Goal: Obtain resource: Obtain resource

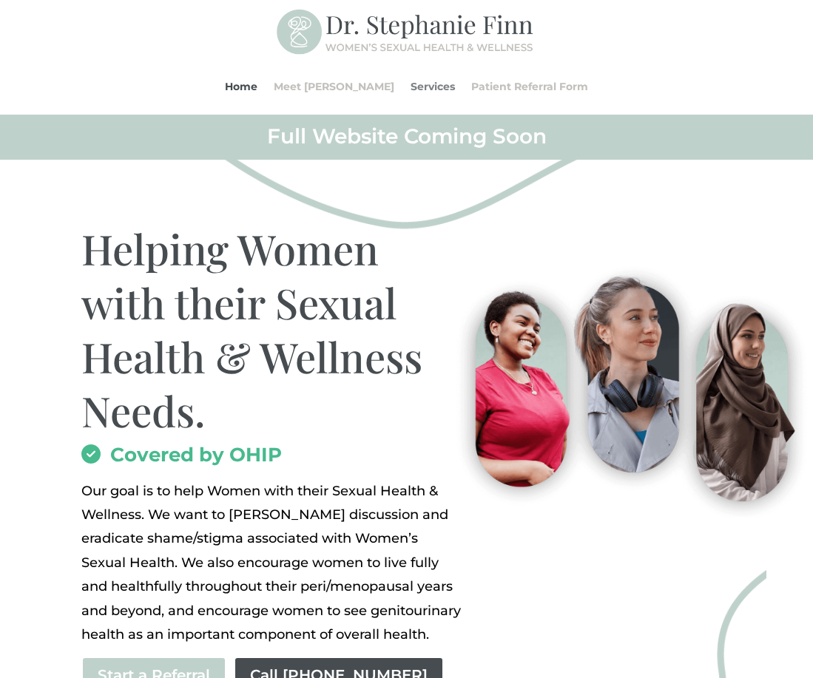
click at [412, 86] on link "Services" at bounding box center [433, 86] width 44 height 56
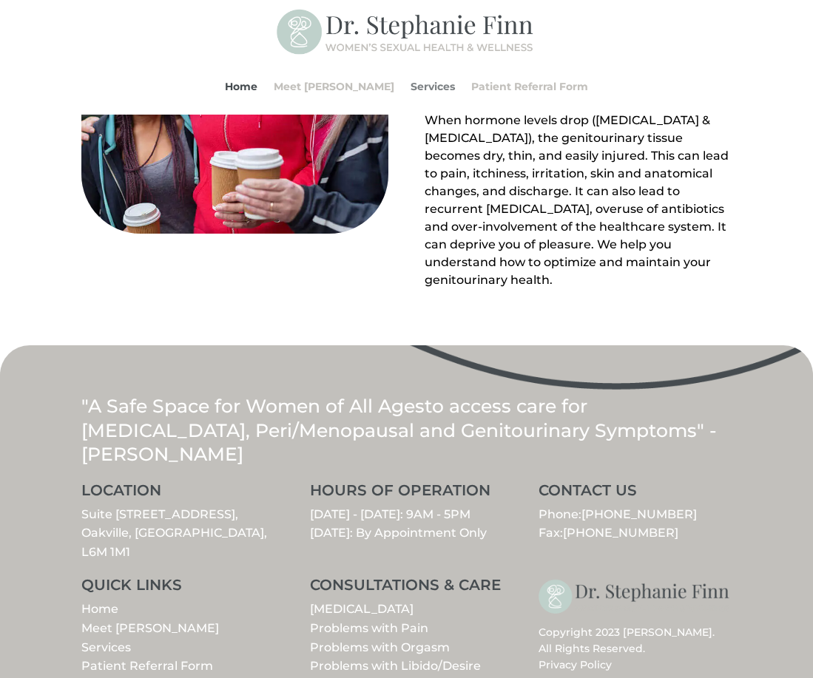
scroll to position [1757, 0]
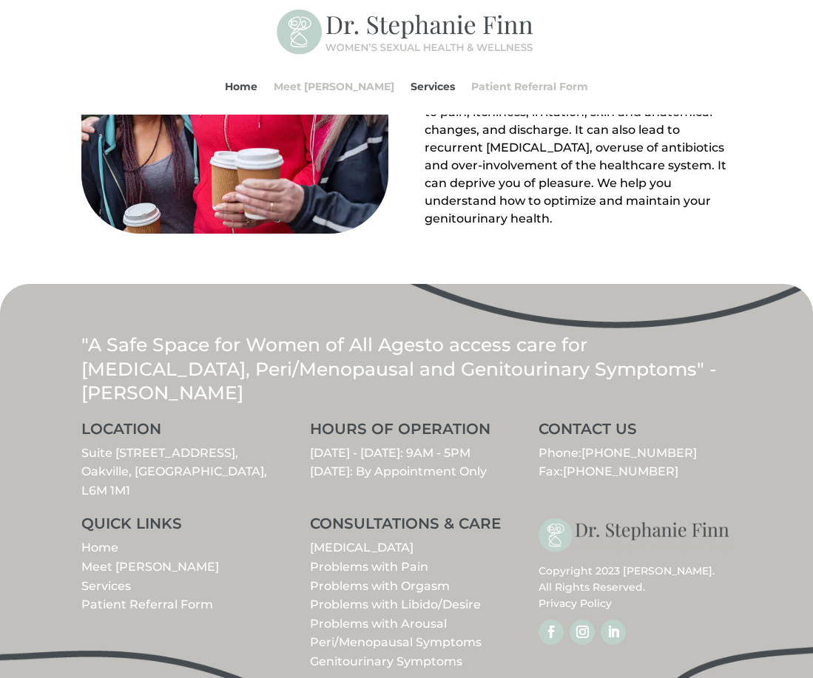
click at [195, 598] on link "Patient Referral Form" at bounding box center [147, 605] width 132 height 14
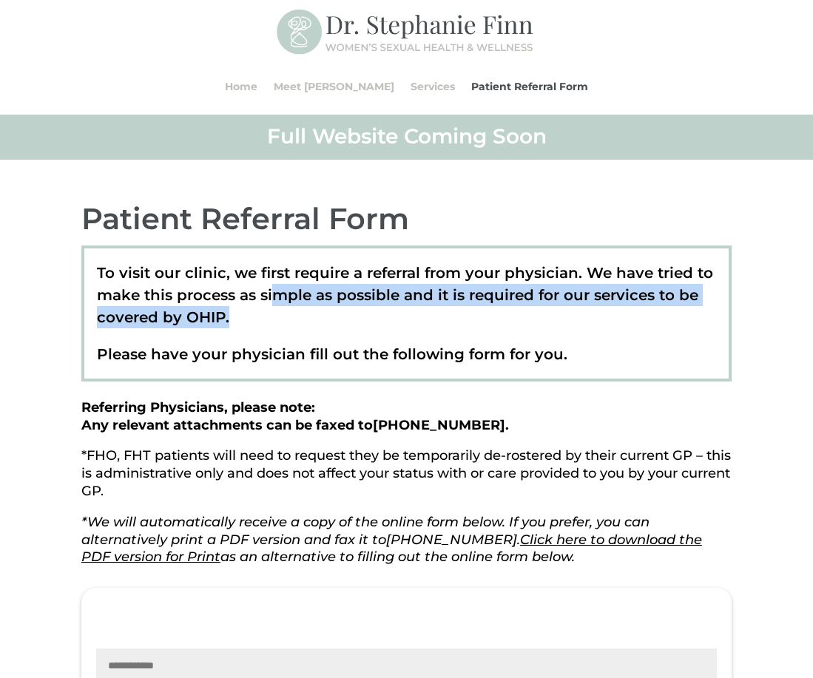
drag, startPoint x: 280, startPoint y: 292, endPoint x: 297, endPoint y: 321, distance: 33.5
click at [298, 318] on p "To visit our clinic, we first require a referral from your physician. We have t…" at bounding box center [406, 302] width 619 height 81
click at [278, 334] on p "To visit our clinic, we first require a referral from your physician. We have t…" at bounding box center [406, 302] width 619 height 81
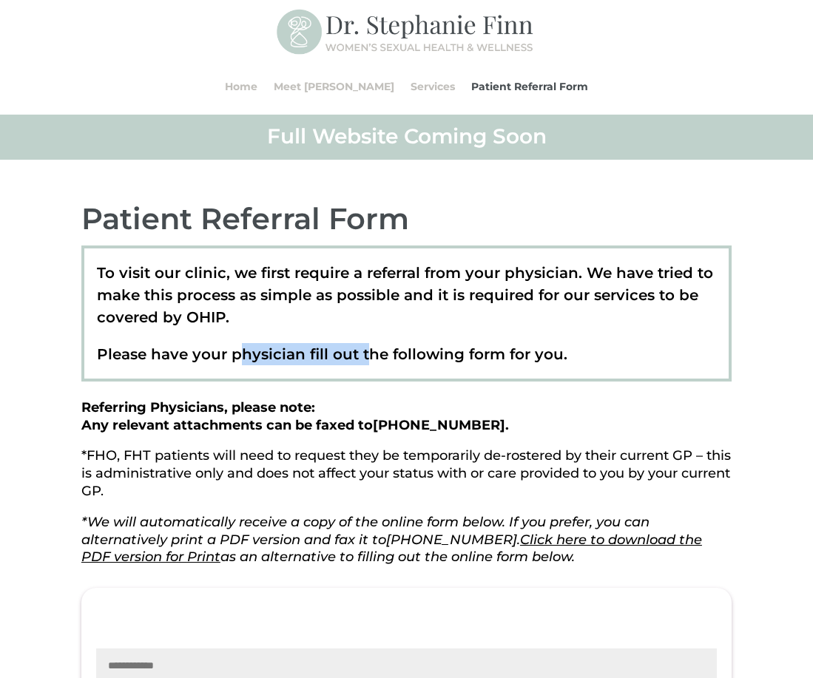
drag, startPoint x: 242, startPoint y: 352, endPoint x: 367, endPoint y: 356, distance: 125.1
click at [367, 356] on p "Please have your physician fill out the following form for you." at bounding box center [406, 354] width 619 height 22
click at [276, 358] on p "Please have your physician fill out the following form for you." at bounding box center [406, 354] width 619 height 22
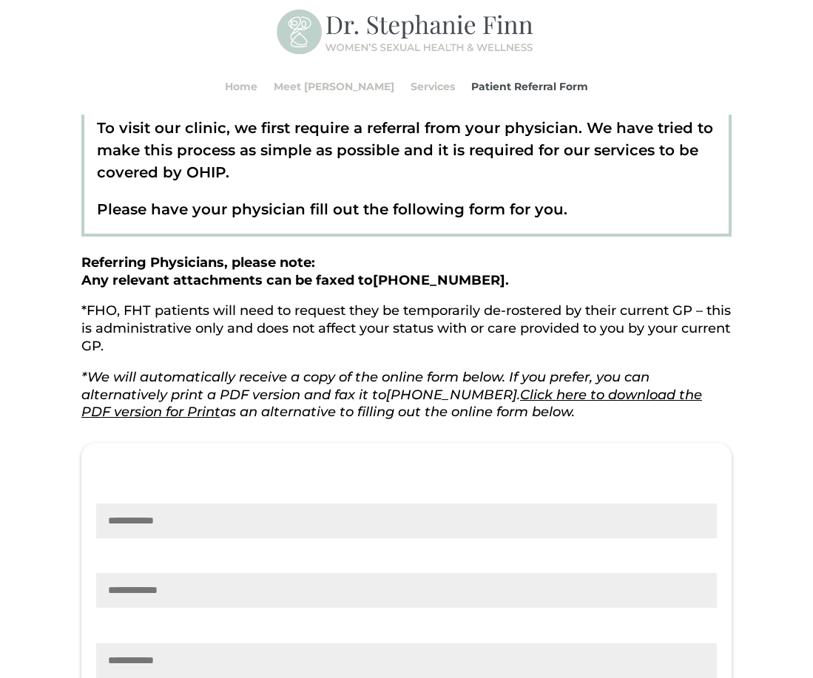
scroll to position [148, 0]
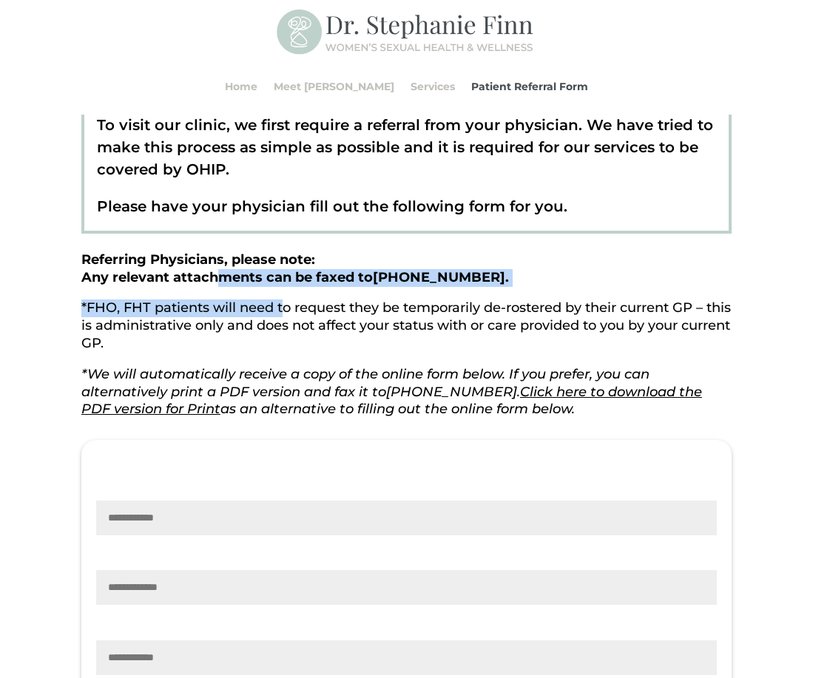
drag, startPoint x: 223, startPoint y: 273, endPoint x: 284, endPoint y: 310, distance: 71.1
click at [284, 310] on div "Referring Physicians, please note: Any relevant attachments can be faxed to 289…" at bounding box center [406, 335] width 650 height 167
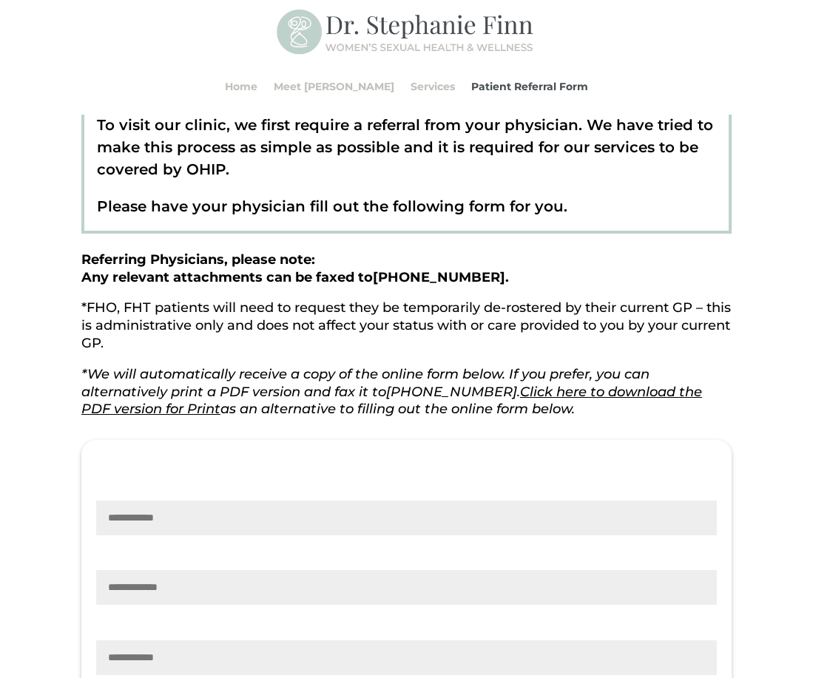
click at [260, 337] on p "*FHO, FHT patients will need to request they be temporarily de-rostered by thei…" at bounding box center [406, 333] width 650 height 66
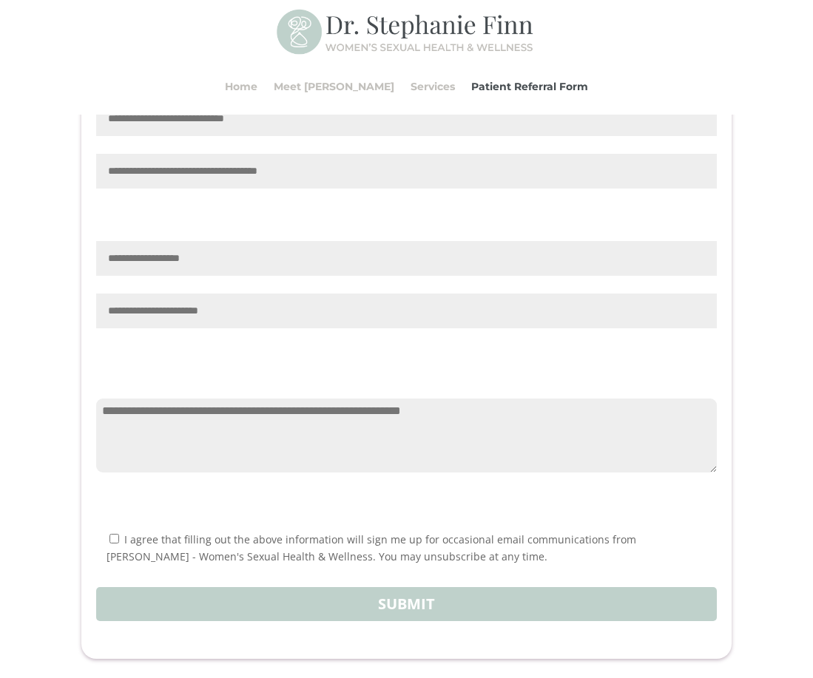
scroll to position [1628, 0]
